Goal: Information Seeking & Learning: Learn about a topic

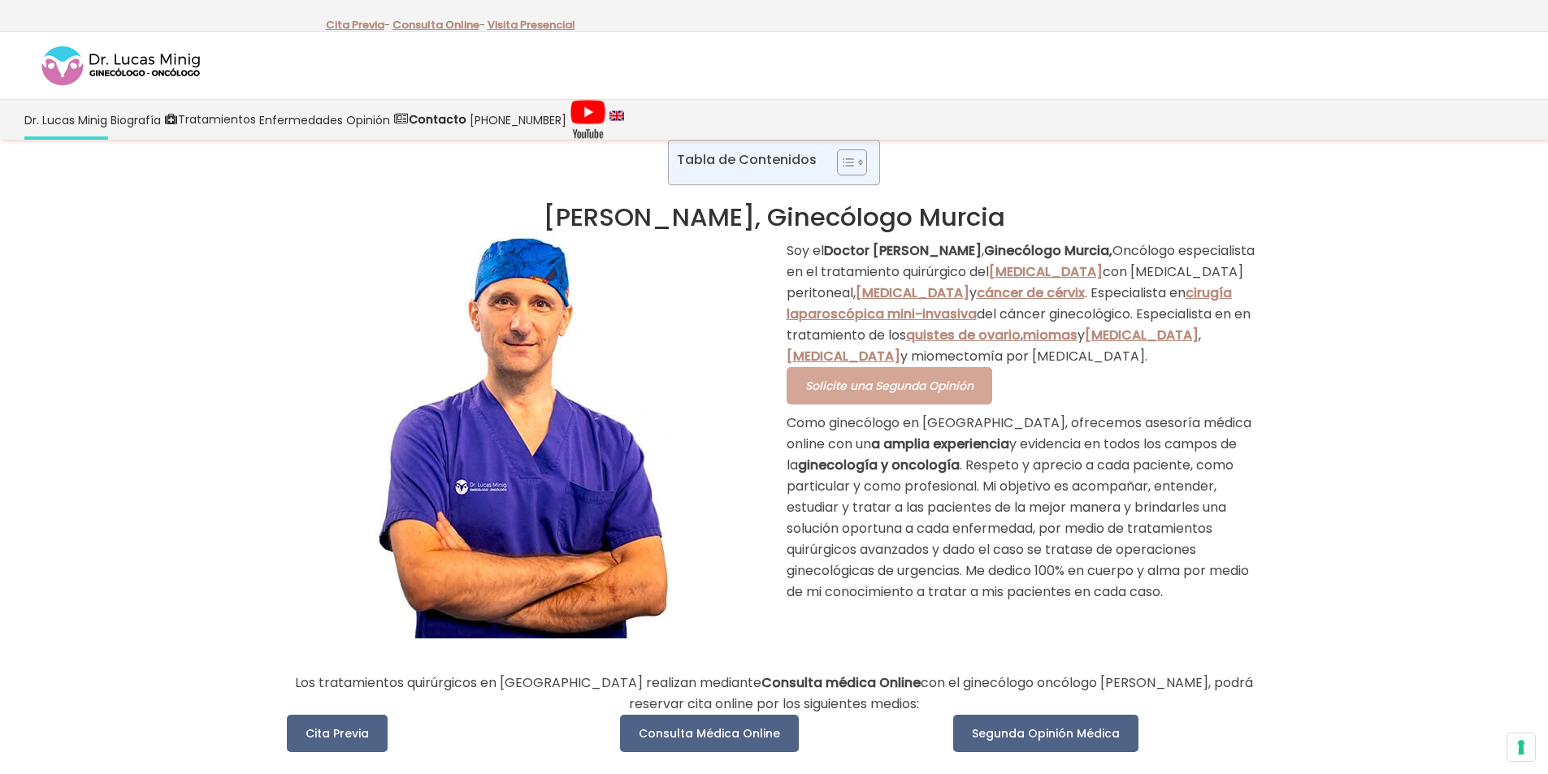
click at [902, 394] on span "Solicite una Segunda Opinión" at bounding box center [889, 386] width 168 height 16
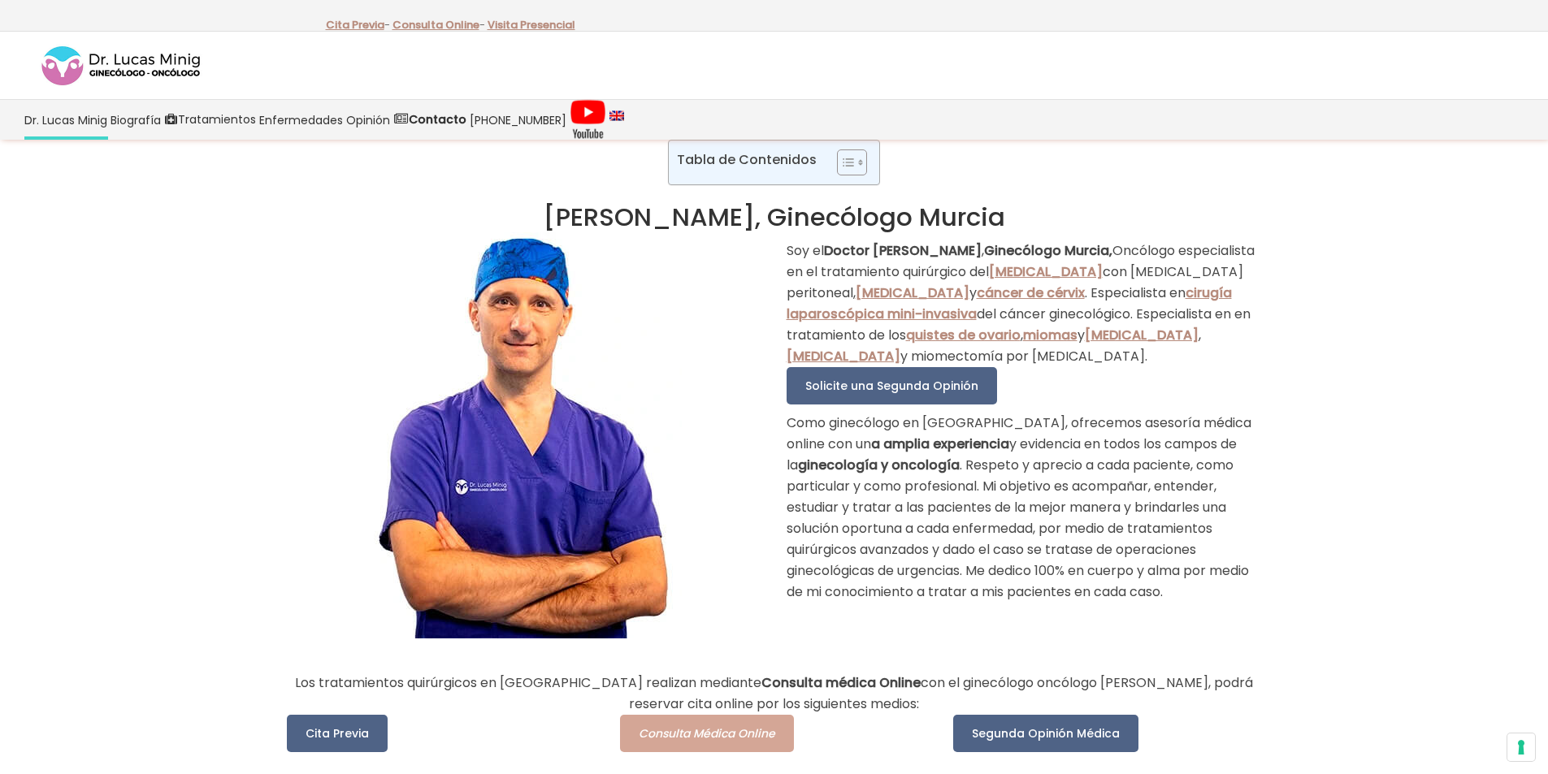
click at [713, 726] on span "Consulta Médica Online" at bounding box center [707, 734] width 137 height 16
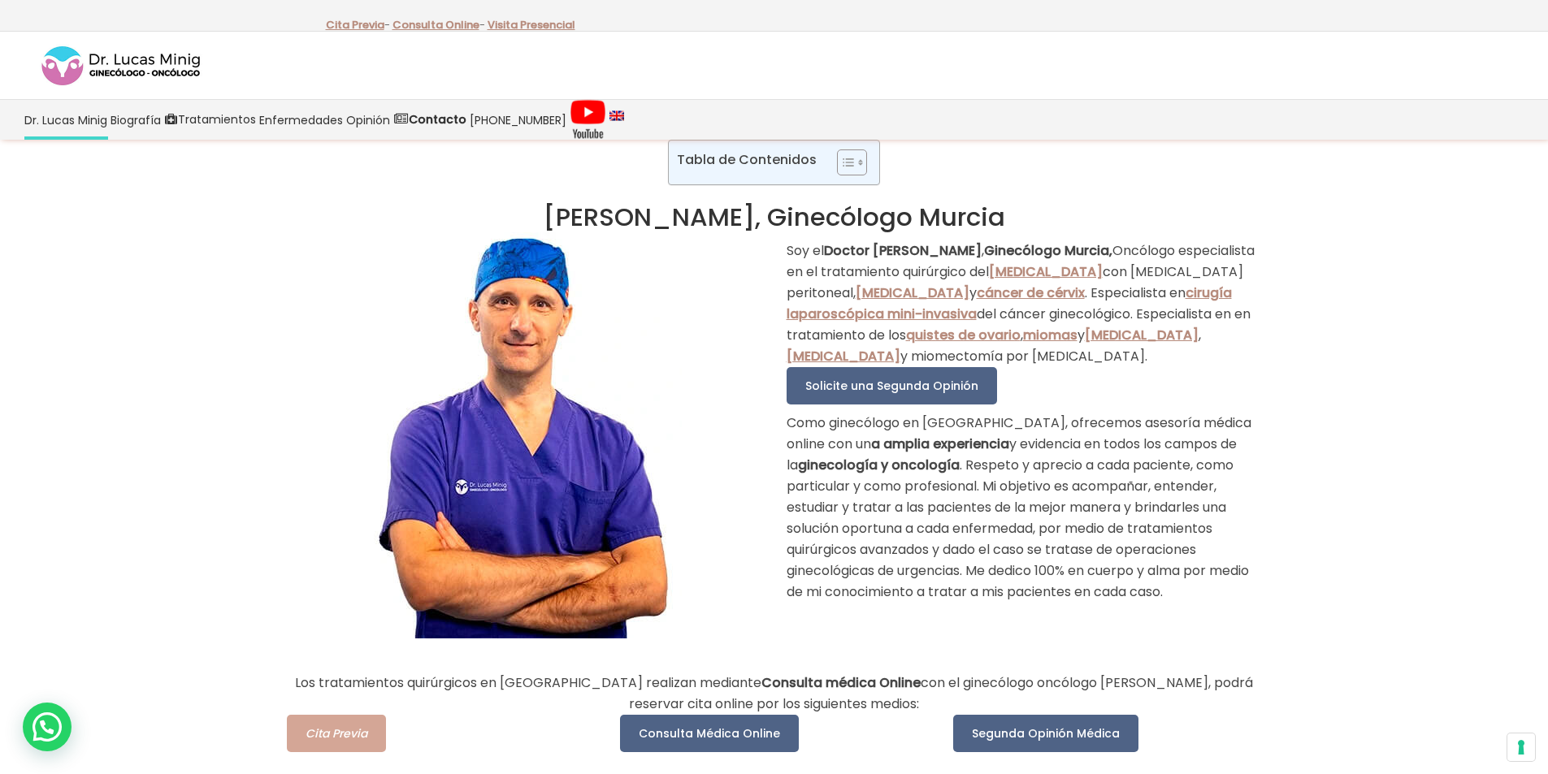
click at [349, 731] on span "Cita Previa" at bounding box center [337, 734] width 62 height 16
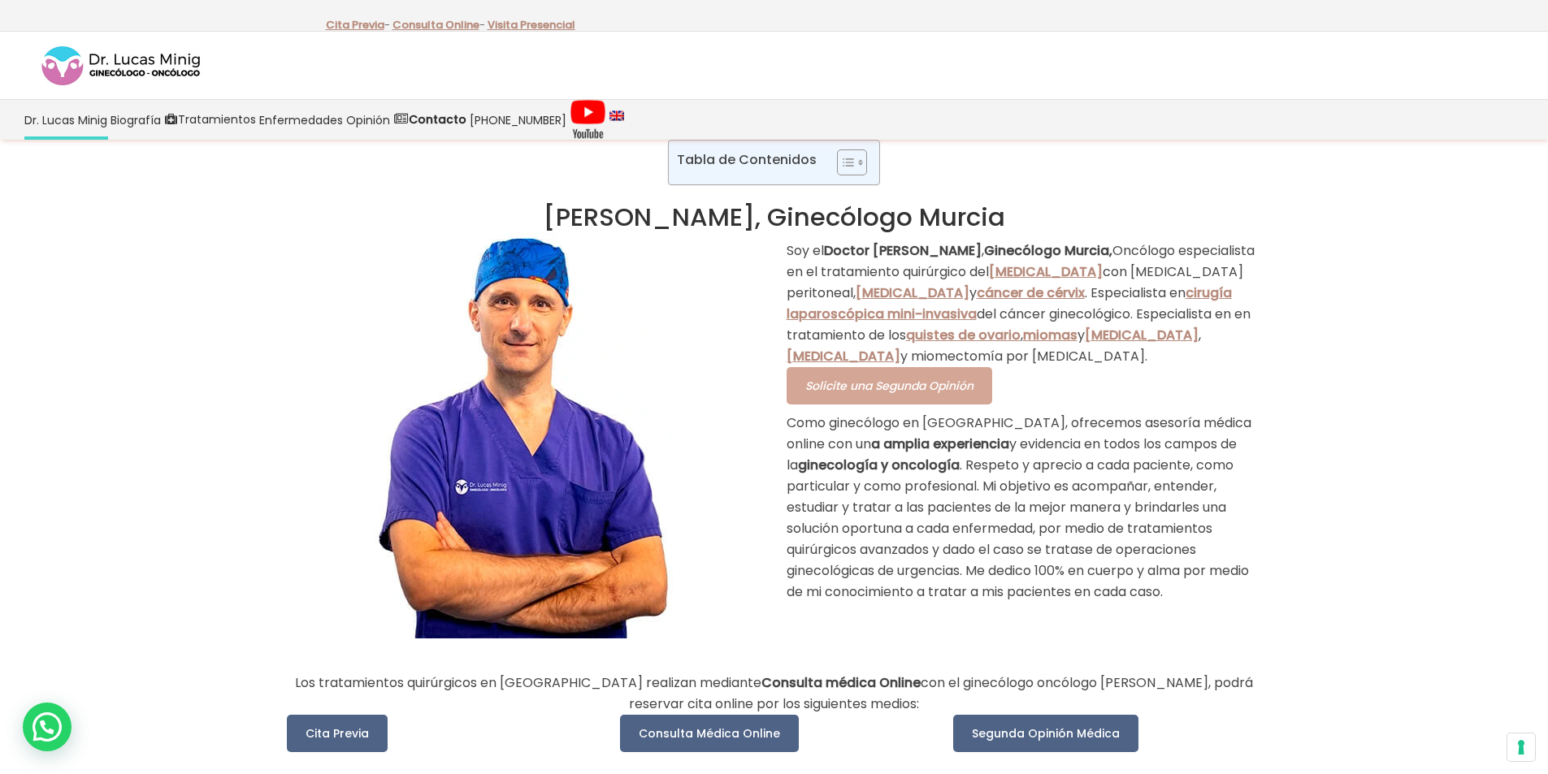
click at [913, 394] on span "Solicite una Segunda Opinión" at bounding box center [889, 386] width 168 height 16
click at [440, 28] on link "Consulta Online" at bounding box center [433, 24] width 82 height 15
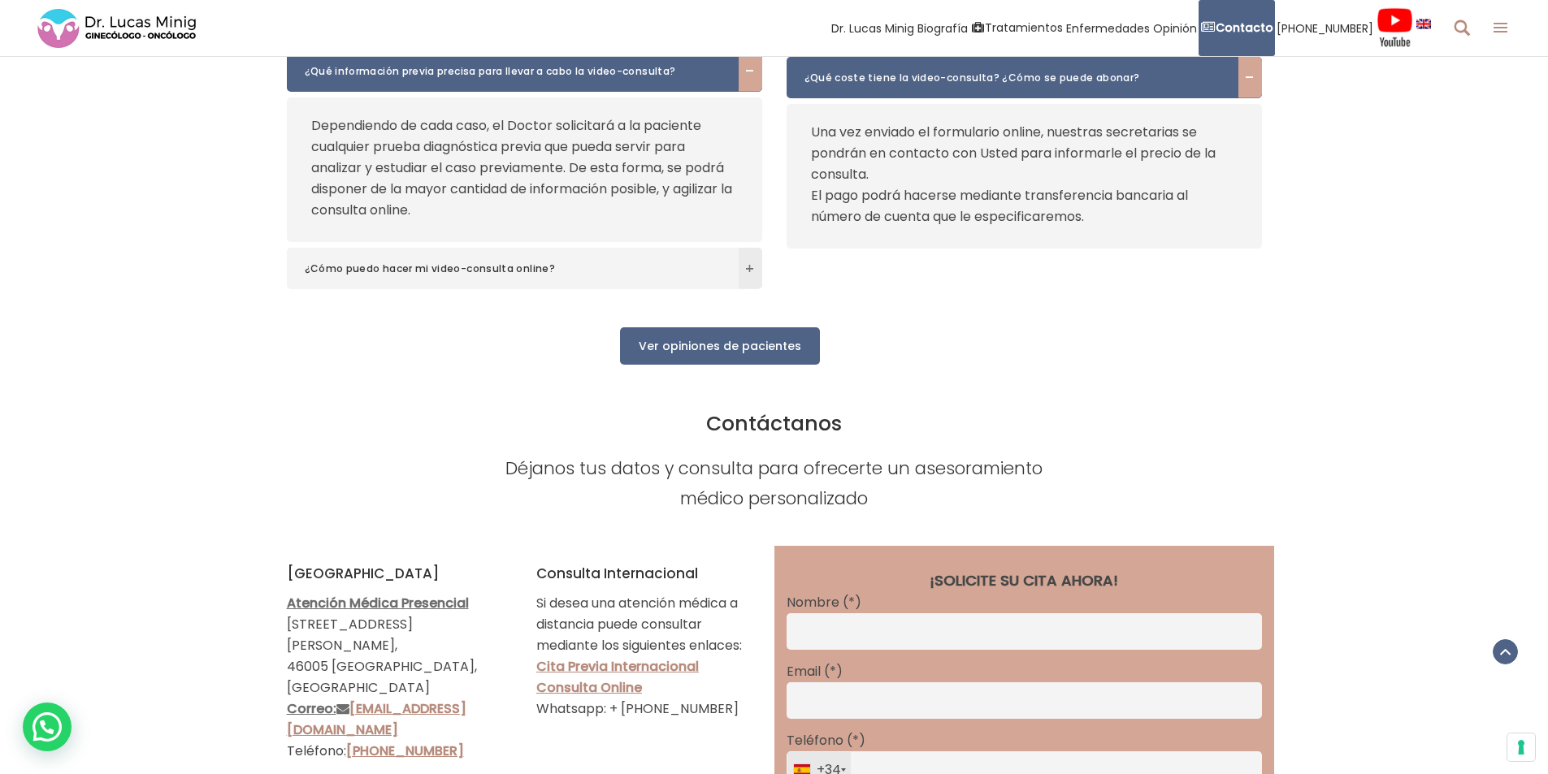
scroll to position [2113, 0]
